Goal: Browse casually: Explore the website without a specific task or goal

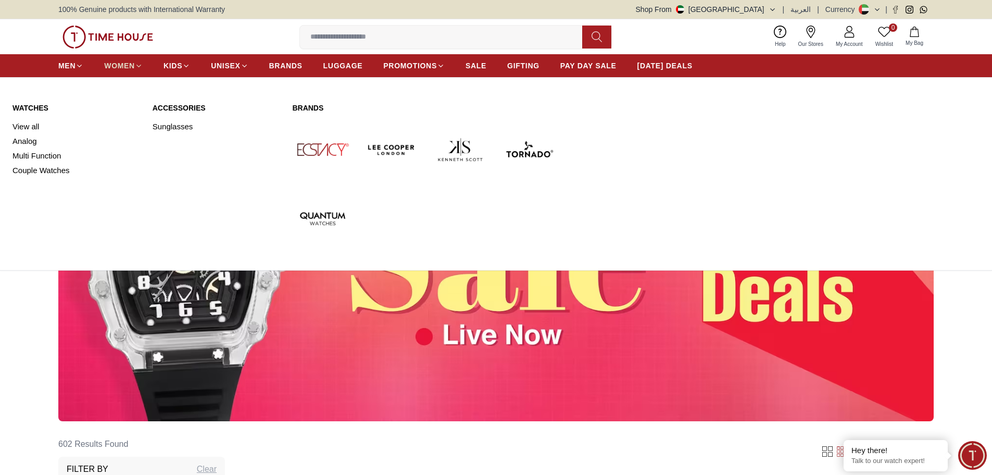
click at [127, 65] on span "WOMEN" at bounding box center [119, 65] width 31 height 10
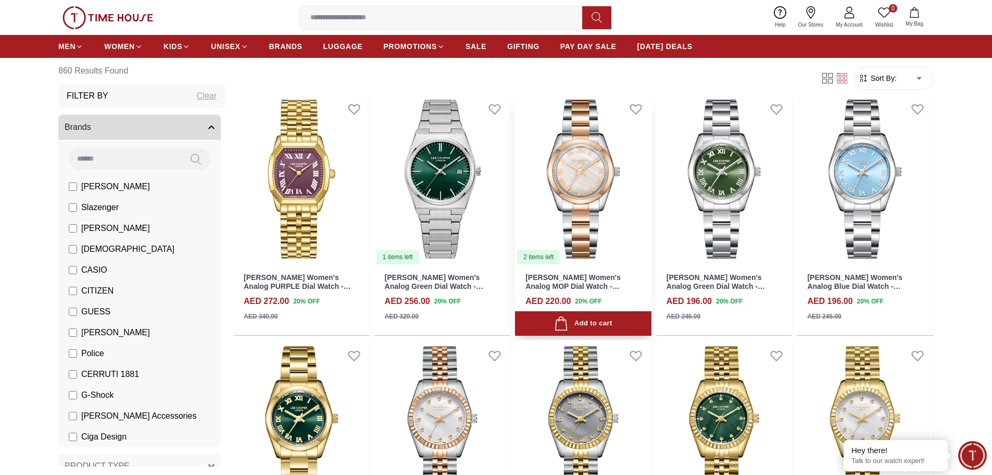
scroll to position [2032, 0]
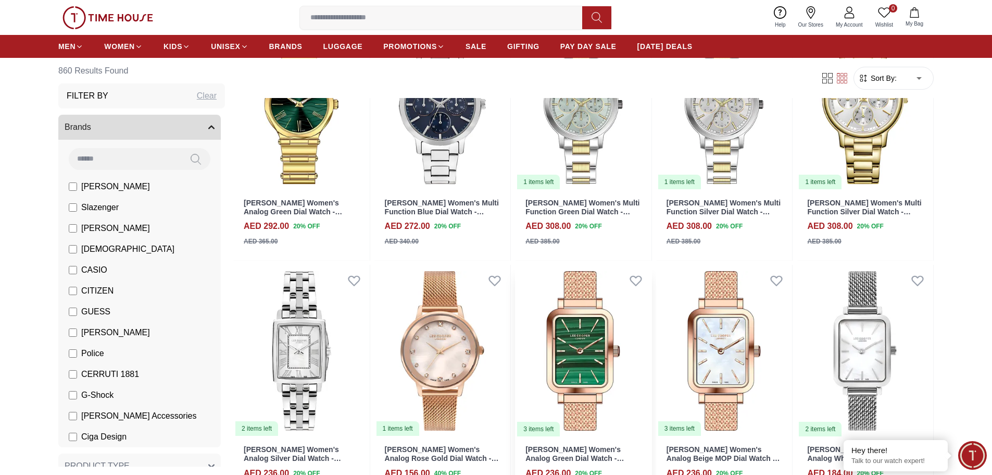
scroll to position [3439, 0]
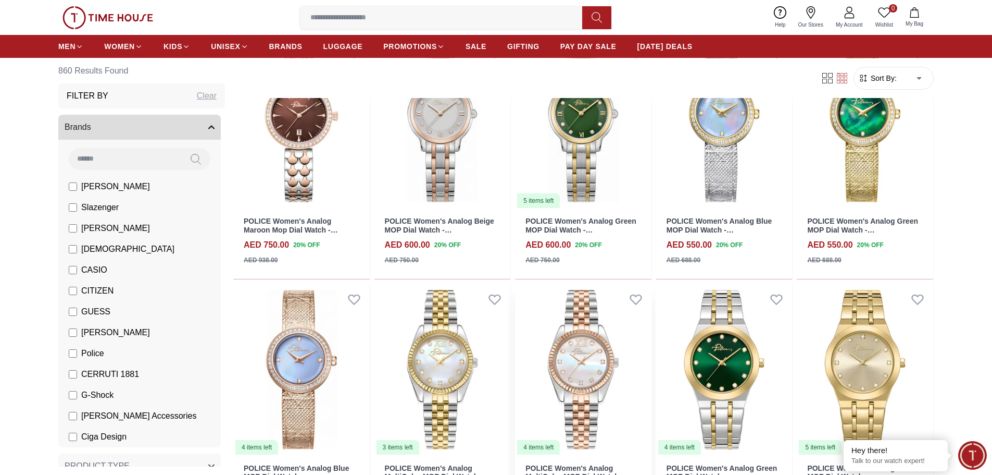
scroll to position [4585, 0]
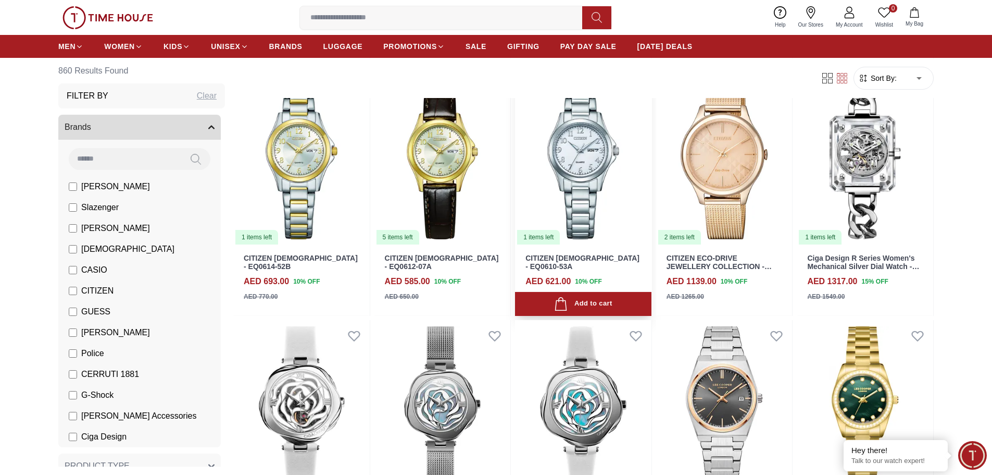
scroll to position [5579, 0]
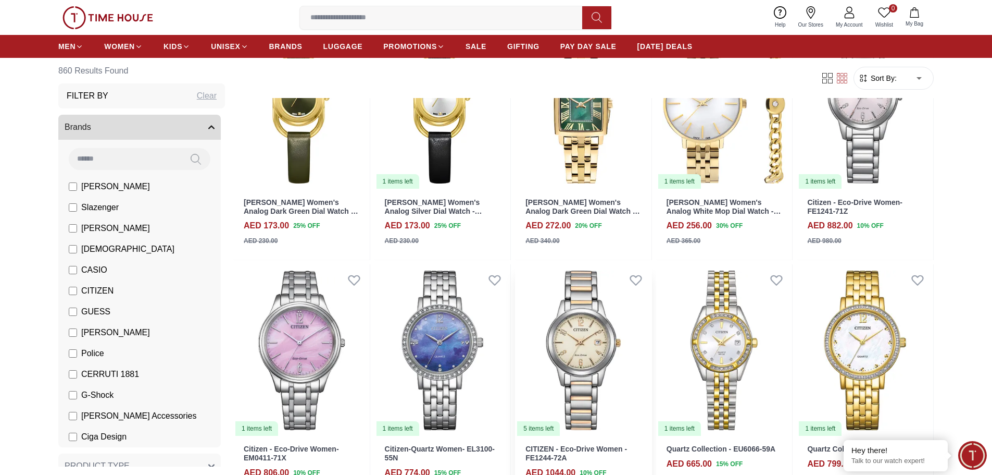
scroll to position [6577, 0]
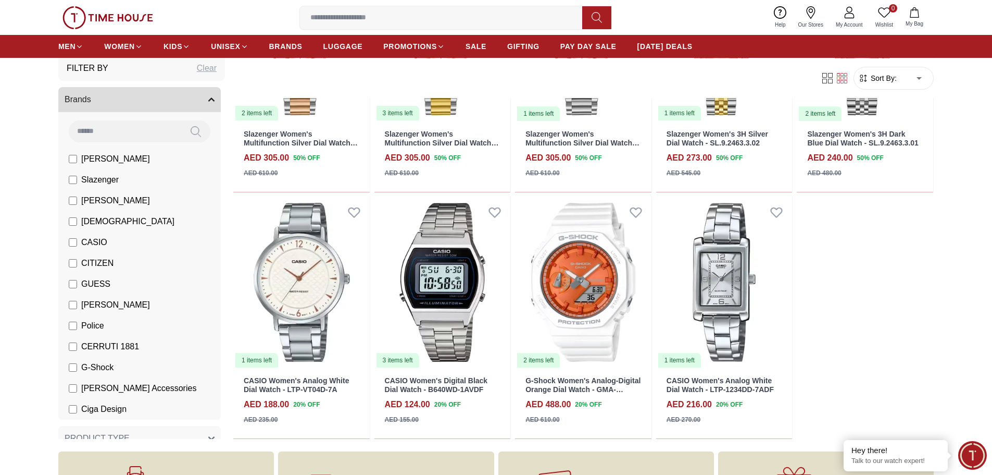
scroll to position [7461, 0]
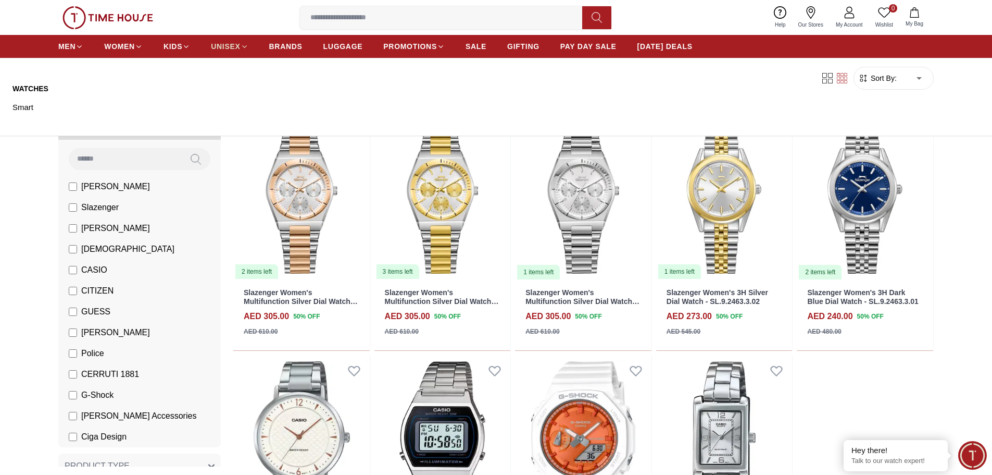
click at [235, 45] on span "UNISEX" at bounding box center [225, 46] width 29 height 10
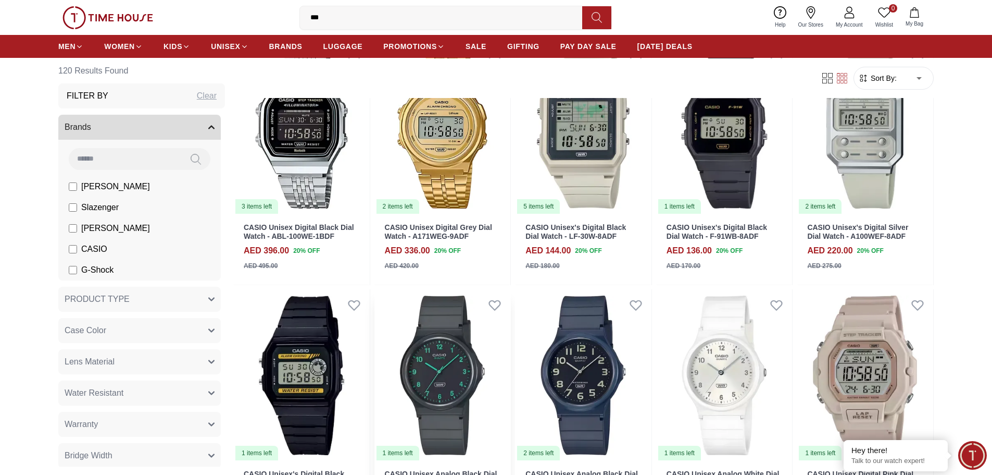
scroll to position [260, 0]
